Goal: Transaction & Acquisition: Register for event/course

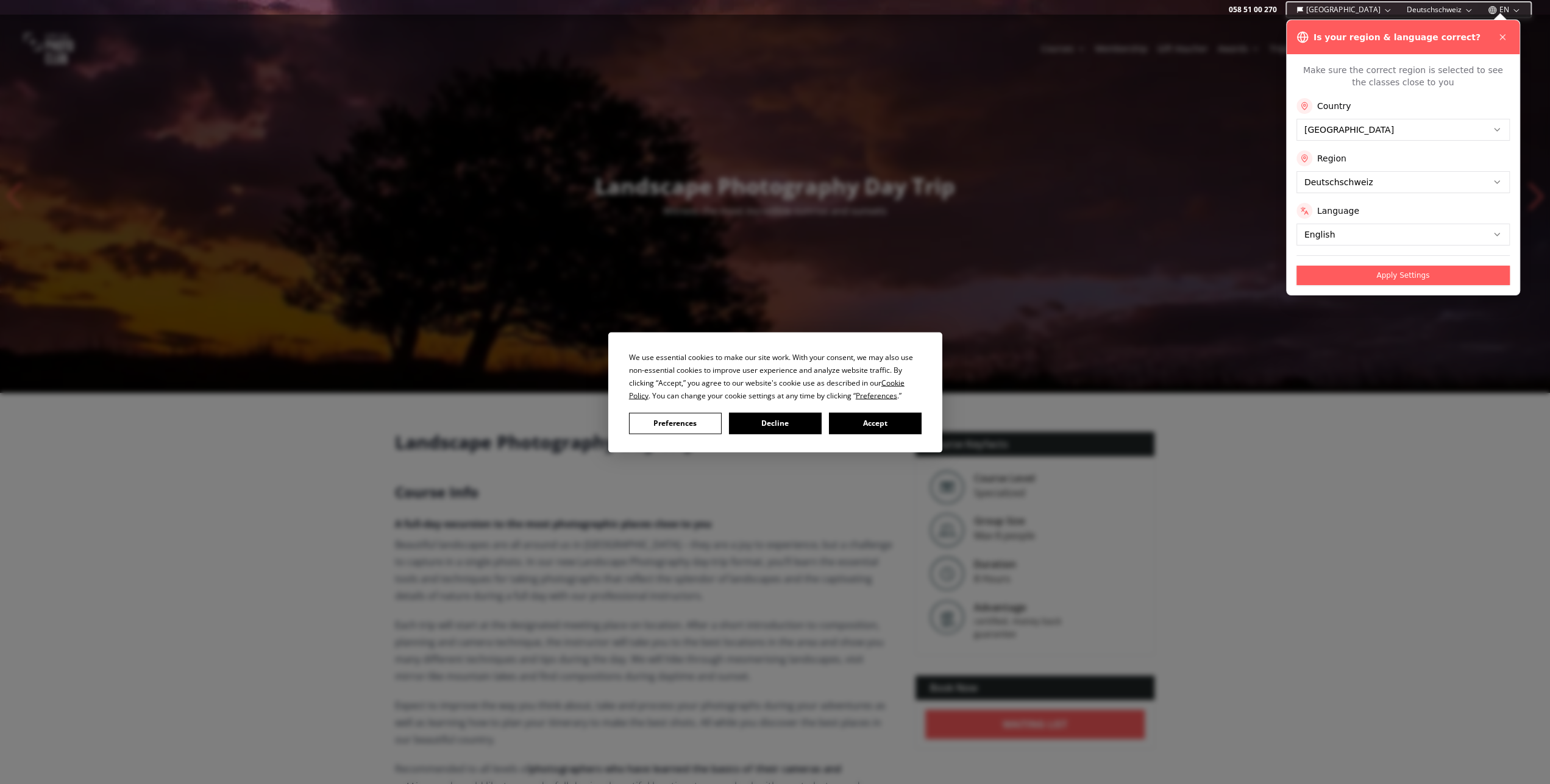
click at [1507, 39] on div "We use essential cookies to make our site work. With your consent, we may also …" at bounding box center [775, 392] width 1550 height 784
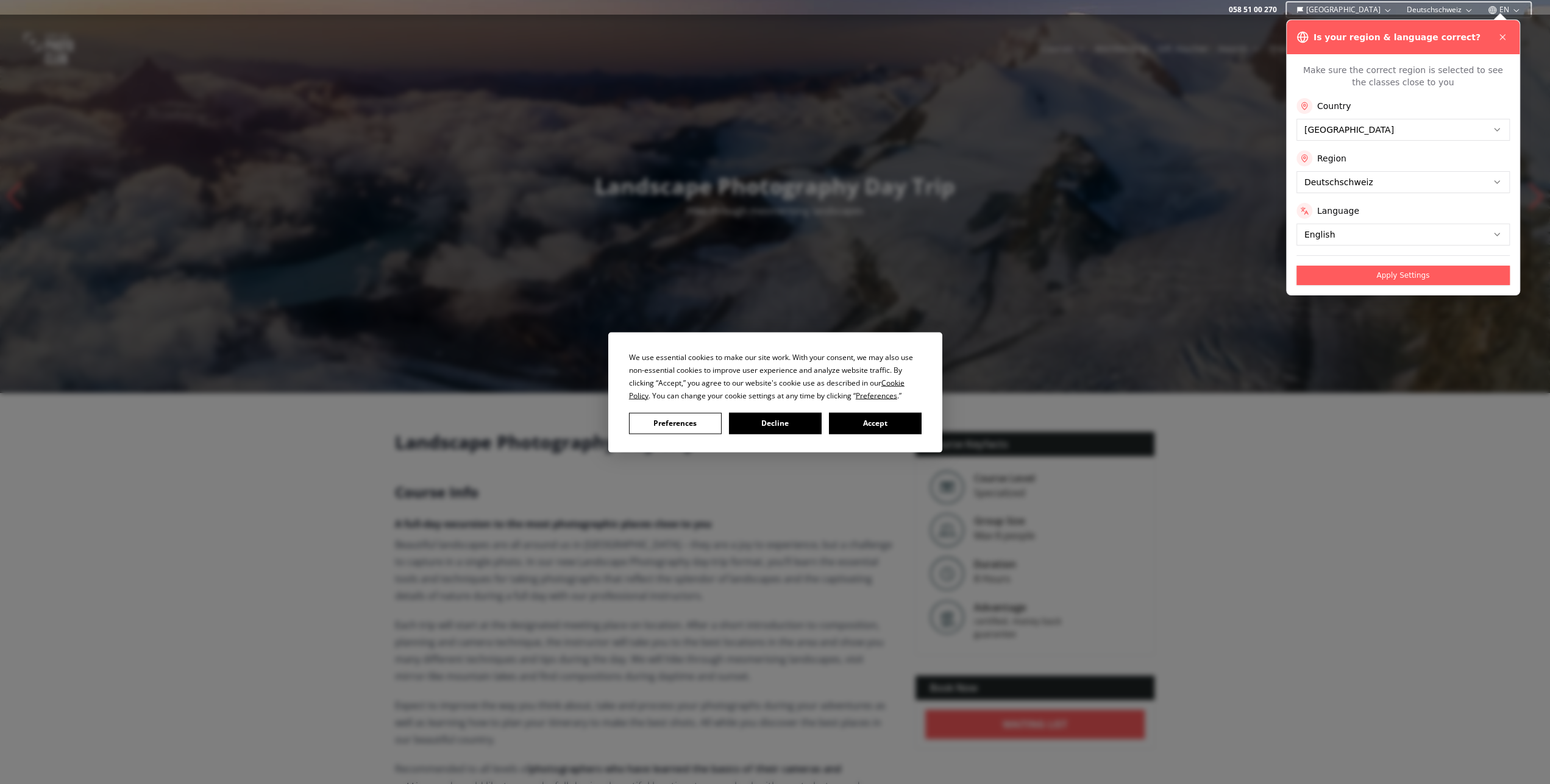
click at [1501, 34] on div "We use essential cookies to make our site work. With your consent, we may also …" at bounding box center [775, 392] width 1550 height 784
click at [1499, 38] on div "We use essential cookies to make our site work. With your consent, we may also …" at bounding box center [775, 392] width 1550 height 784
click at [1502, 38] on div "We use essential cookies to make our site work. With your consent, we may also …" at bounding box center [775, 392] width 1550 height 784
click at [1503, 38] on div "We use essential cookies to make our site work. With your consent, we may also …" at bounding box center [775, 392] width 1550 height 784
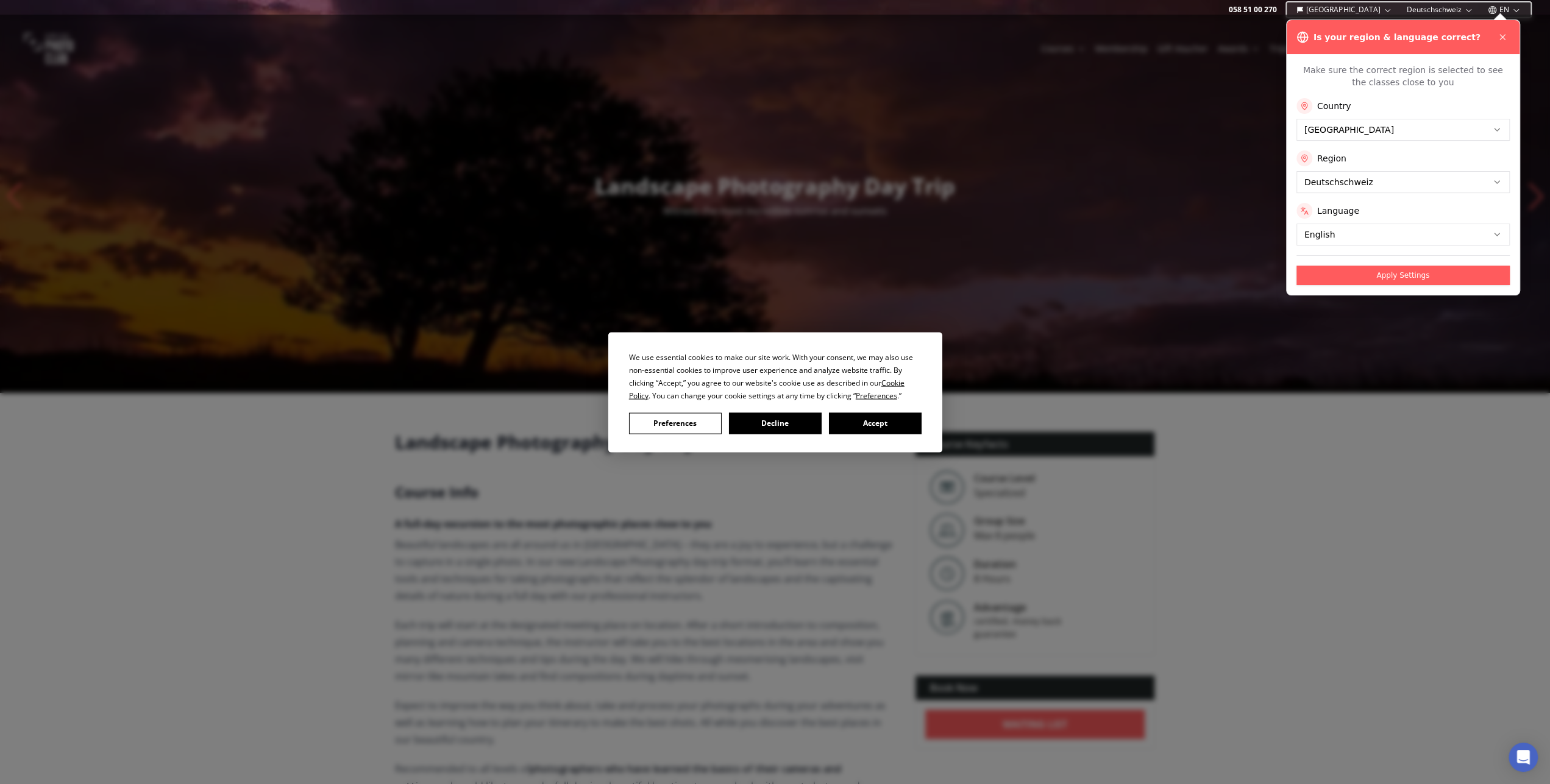
click at [856, 424] on button "Accept" at bounding box center [874, 423] width 92 height 21
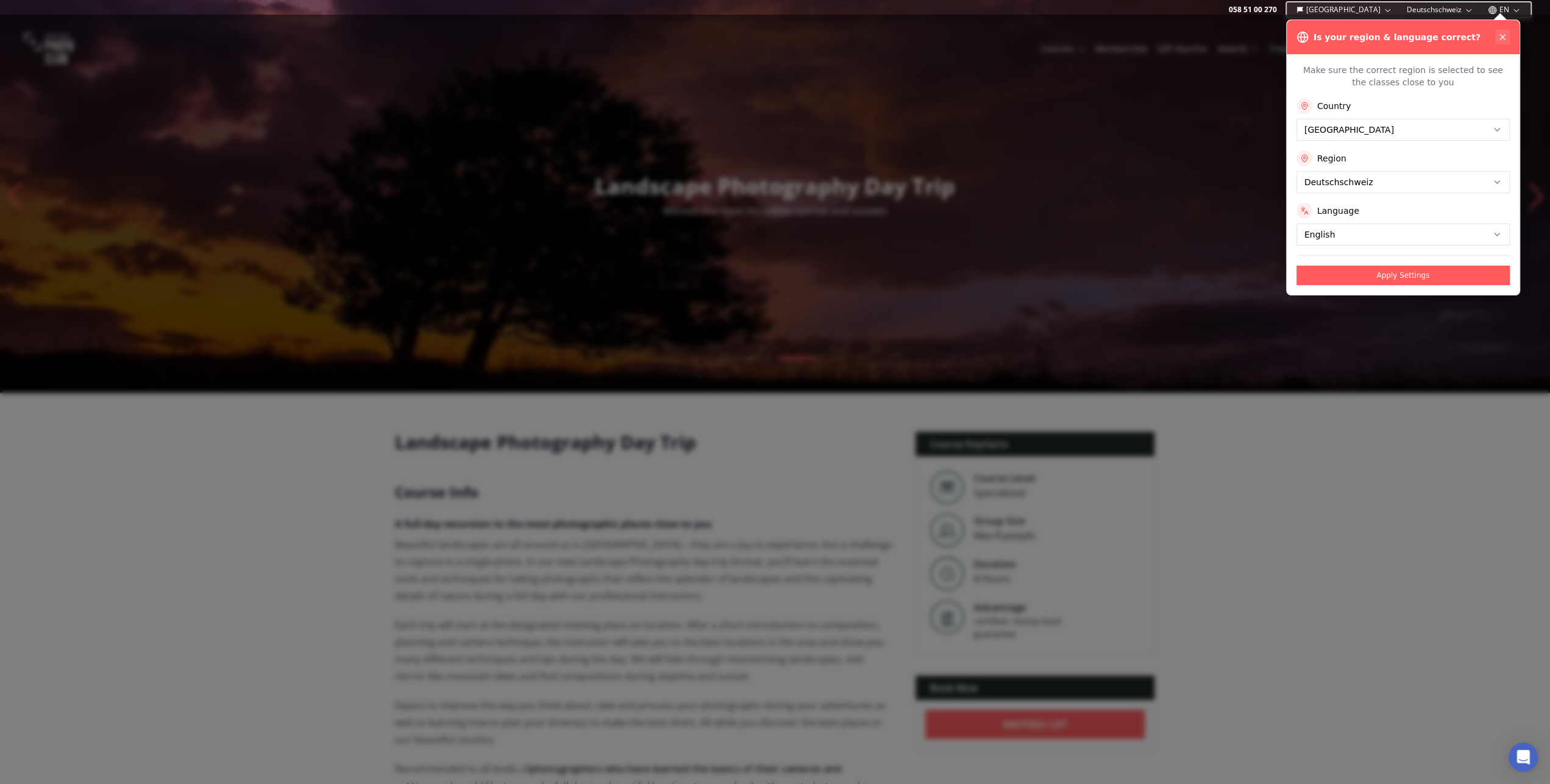
click at [1498, 39] on icon at bounding box center [1502, 37] width 10 height 10
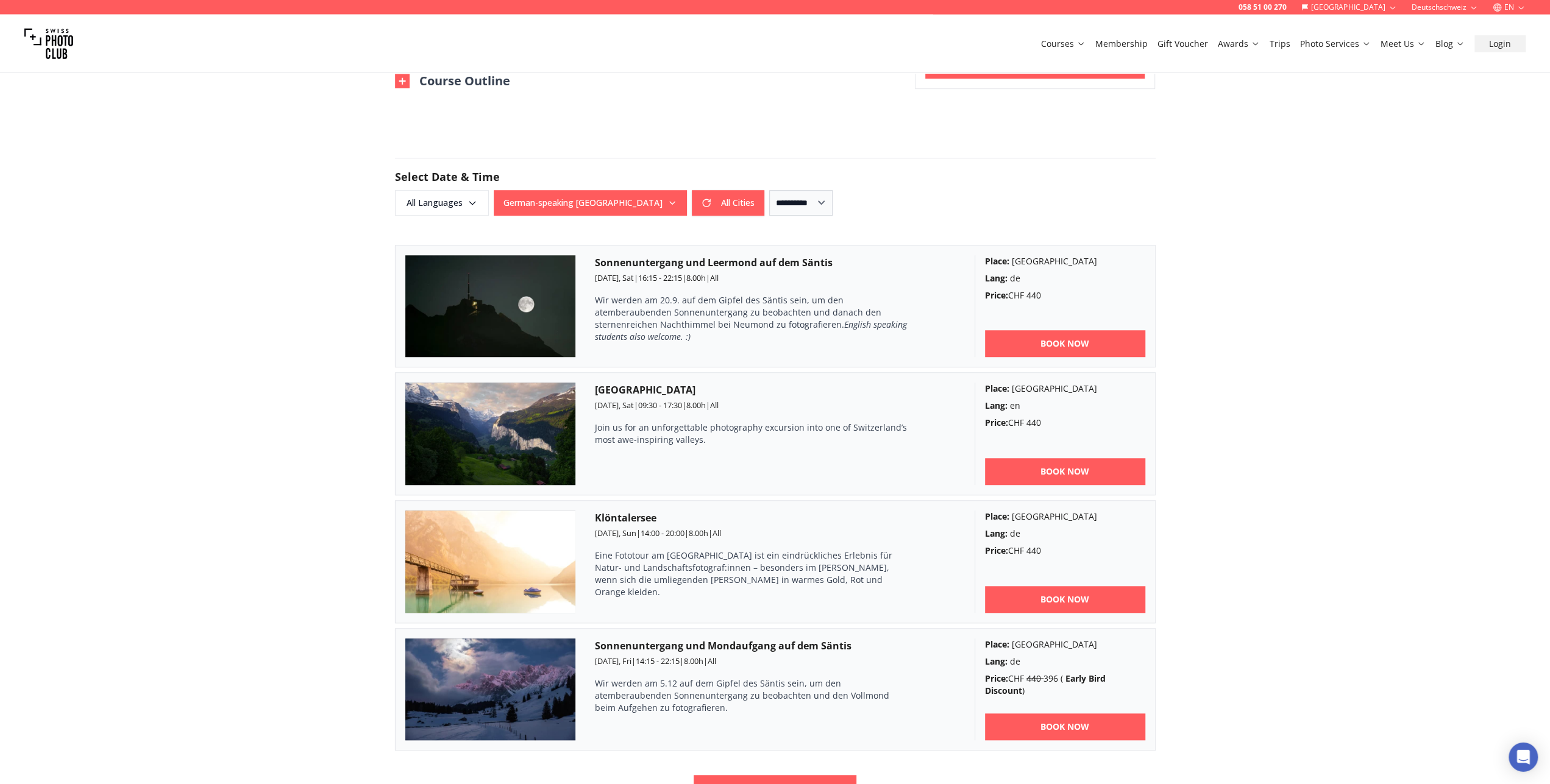
scroll to position [950, 0]
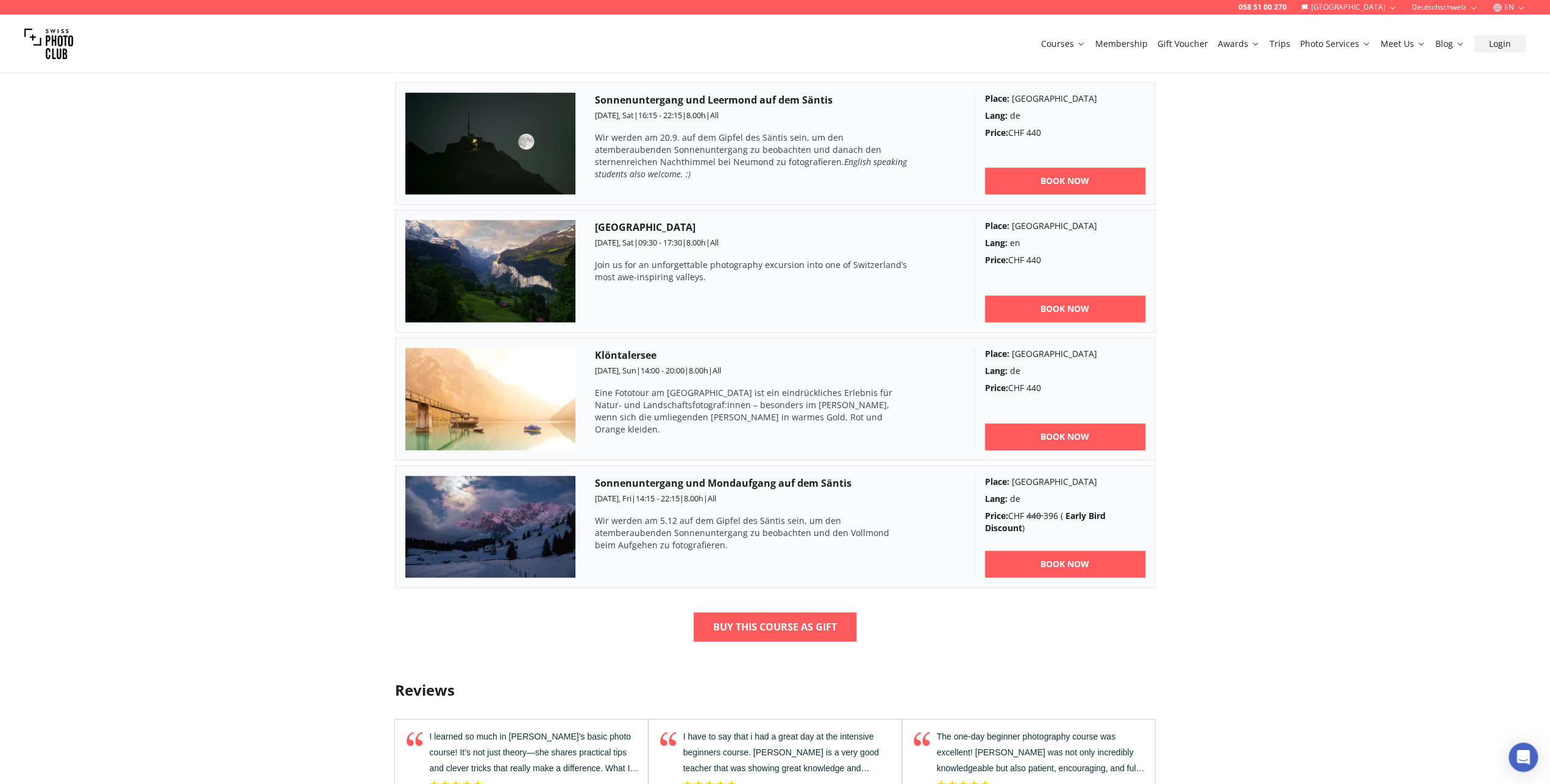
click at [1430, 6] on button "Deutschschweiz" at bounding box center [1445, 7] width 76 height 15
click at [1402, 113] on div "058 51 00 270 [GEOGRAPHIC_DATA] Deutschschweiz EN Courses Membership Gift Vouch…" at bounding box center [775, 373] width 1550 height 2648
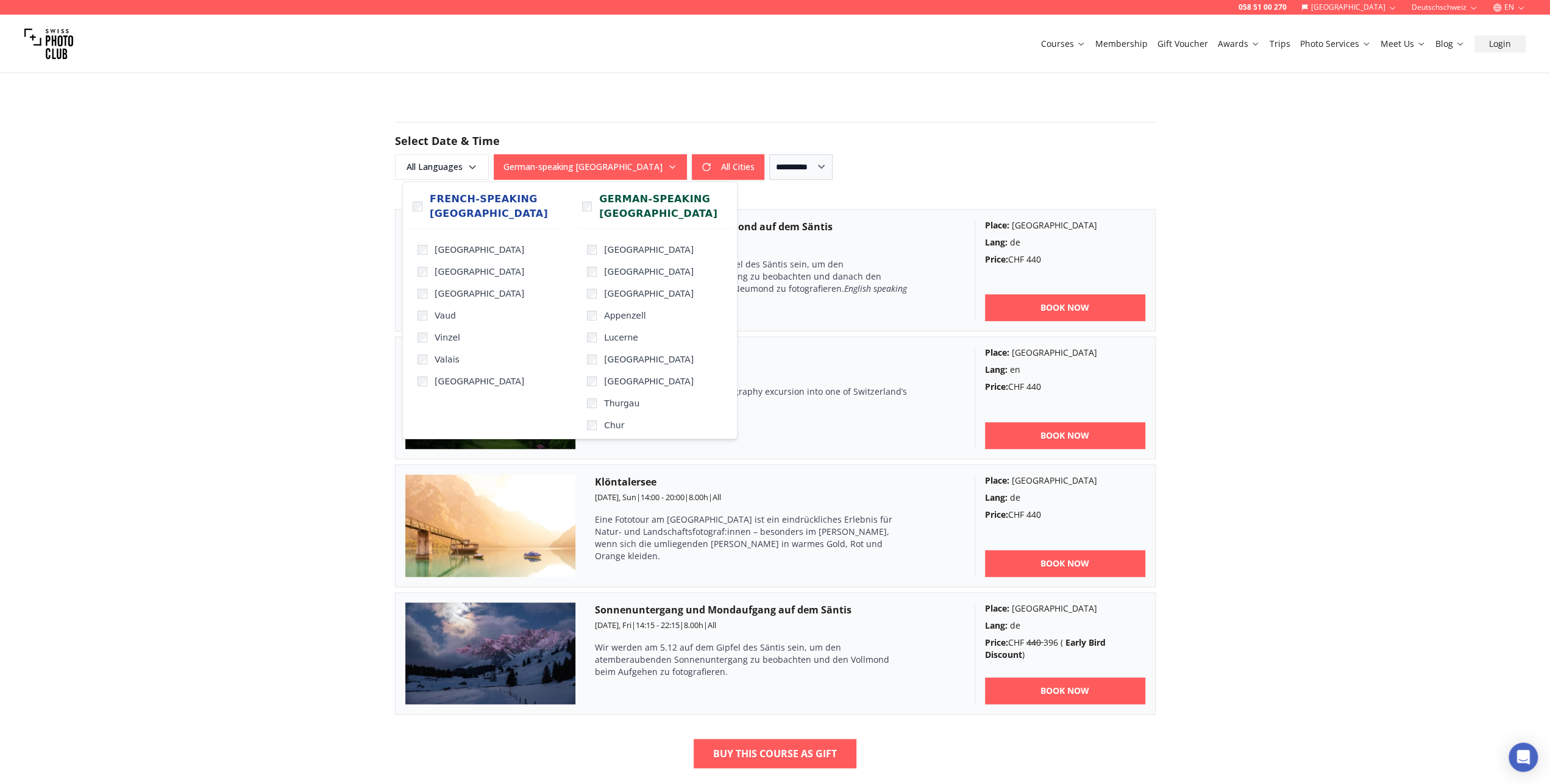
click at [608, 168] on button "German-speaking [GEOGRAPHIC_DATA]" at bounding box center [590, 167] width 193 height 25
click at [315, 232] on div "058 51 00 270 [GEOGRAPHIC_DATA] Deutschschweiz EN Courses Membership Gift Vouch…" at bounding box center [775, 500] width 1550 height 2648
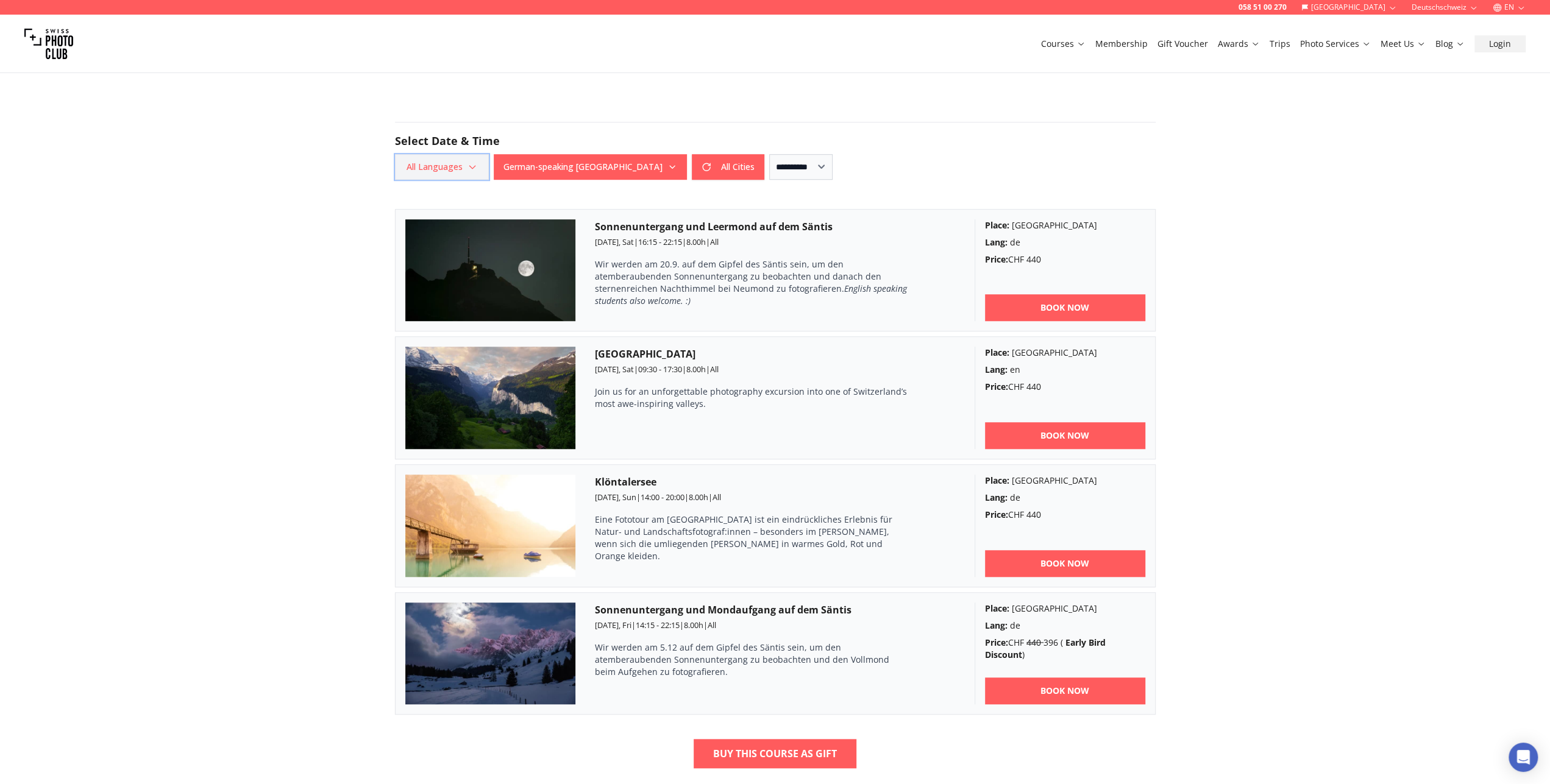
click at [433, 175] on span "All Languages" at bounding box center [442, 167] width 90 height 22
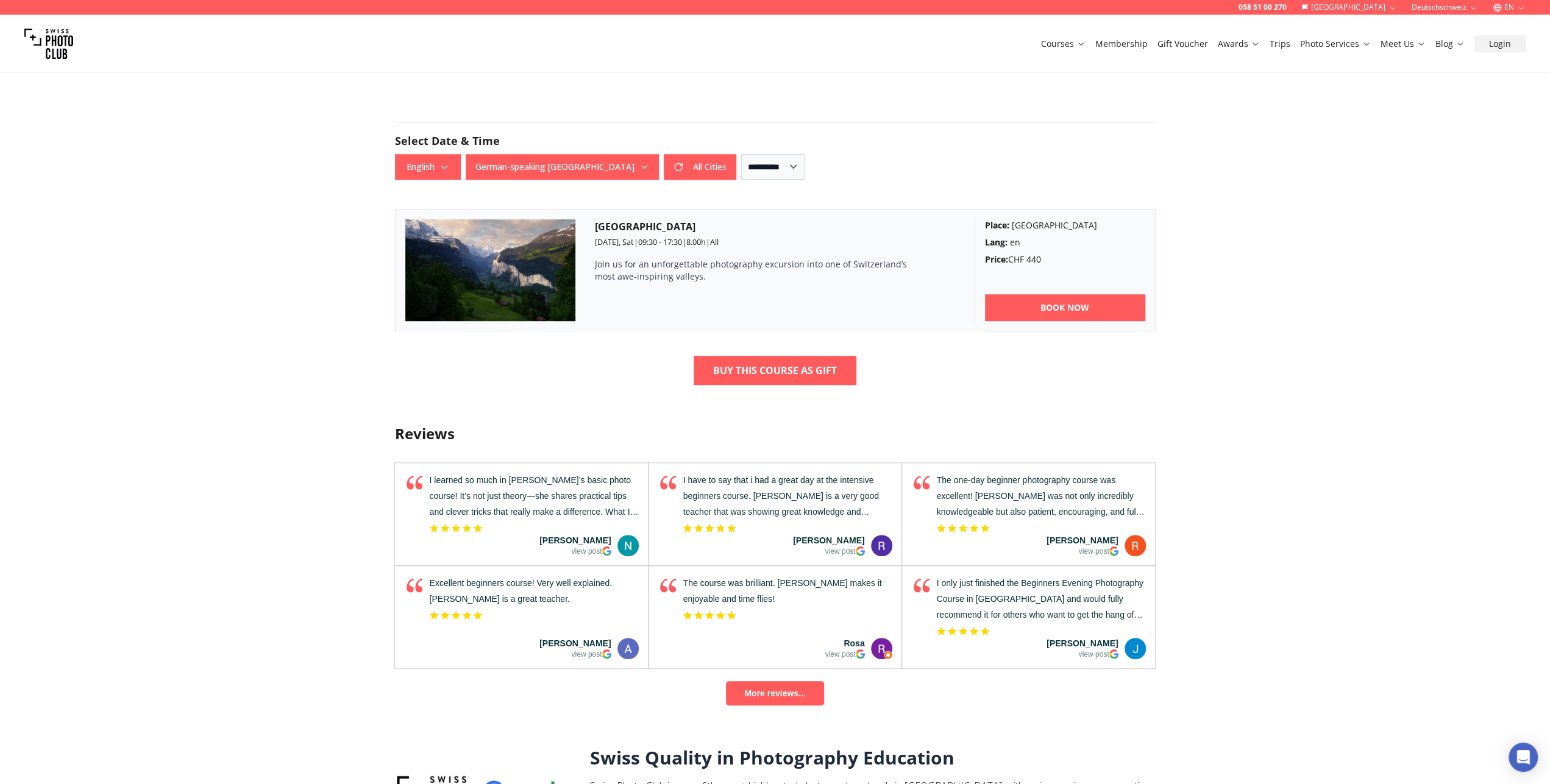
click at [283, 231] on div "058 51 00 270 [GEOGRAPHIC_DATA] Deutschschweiz EN Courses Membership Gift Vouch…" at bounding box center [775, 309] width 1550 height 2265
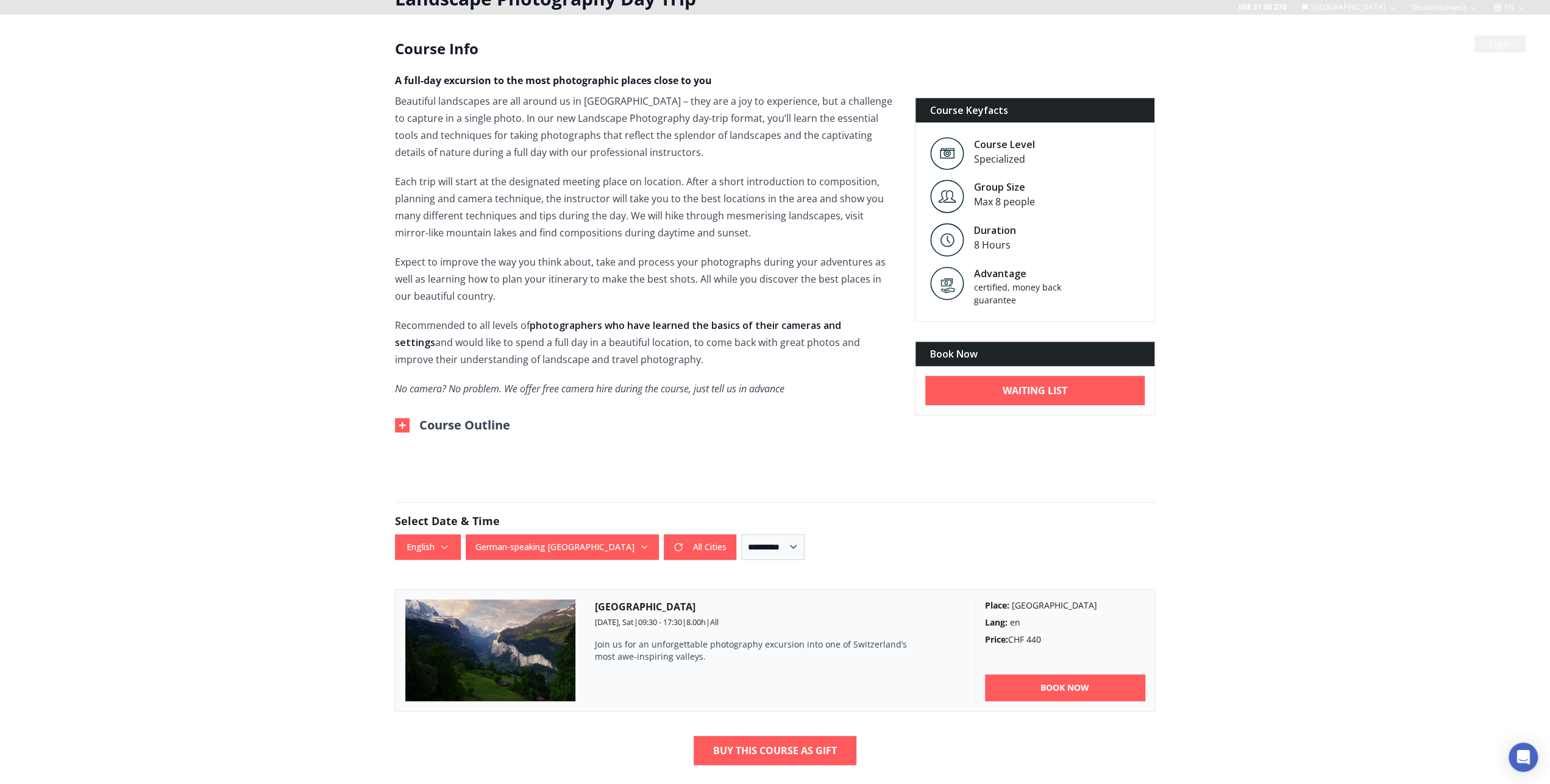
scroll to position [0, 0]
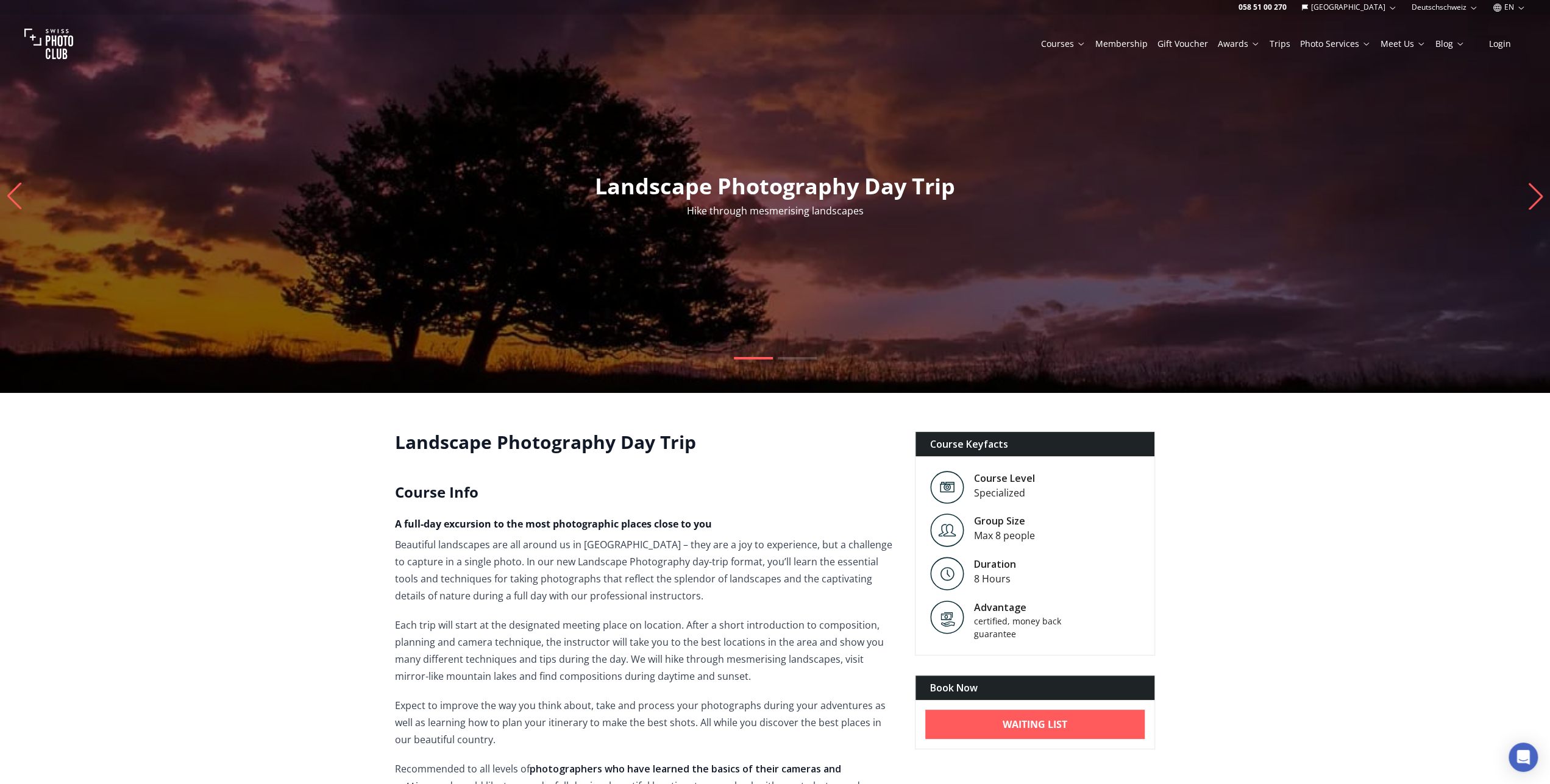
click at [61, 50] on img at bounding box center [48, 44] width 49 height 49
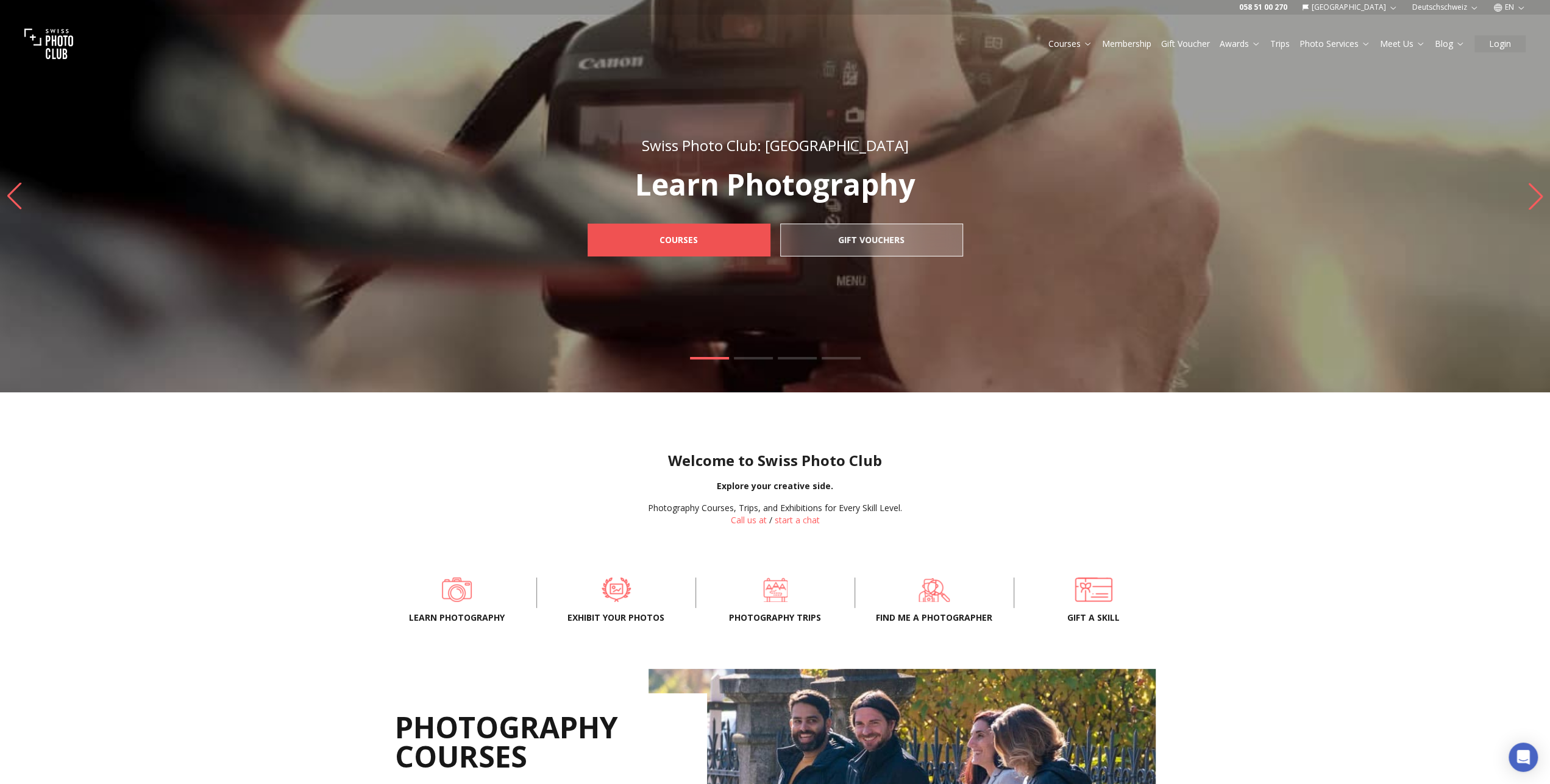
click at [735, 237] on link "Courses" at bounding box center [678, 240] width 183 height 33
